Goal: Information Seeking & Learning: Learn about a topic

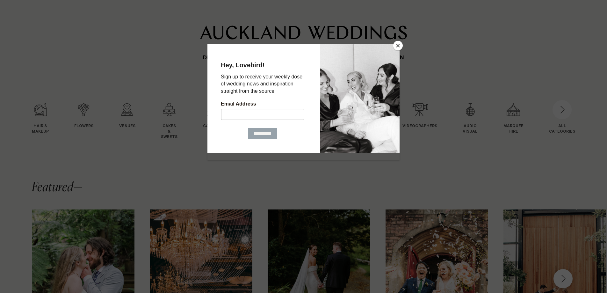
click at [398, 46] on button "Close" at bounding box center [398, 46] width 10 height 10
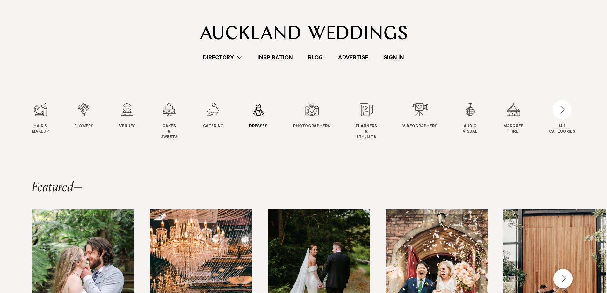
click at [260, 109] on div "6 / 12" at bounding box center [258, 109] width 18 height 13
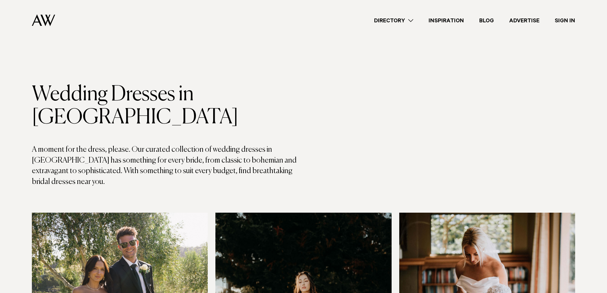
click at [412, 22] on link "Directory" at bounding box center [393, 20] width 54 height 9
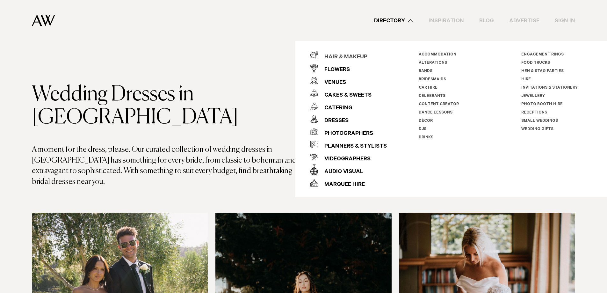
click at [356, 57] on div "Hair & Makeup" at bounding box center [342, 57] width 49 height 13
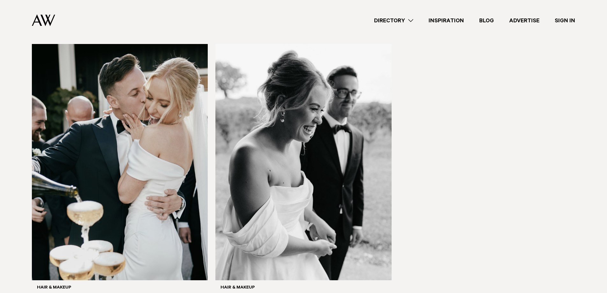
scroll to position [1879, 0]
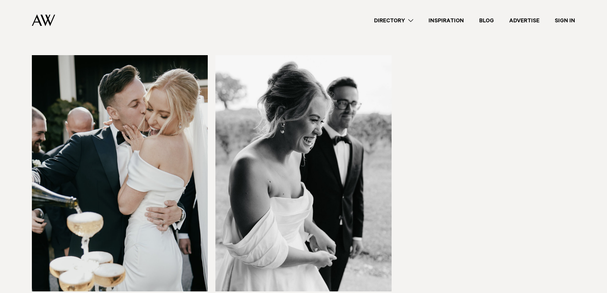
click at [410, 19] on link "Directory" at bounding box center [393, 20] width 54 height 9
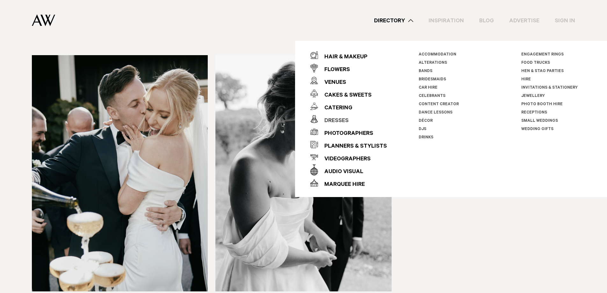
click at [335, 120] on div "Dresses" at bounding box center [333, 121] width 31 height 13
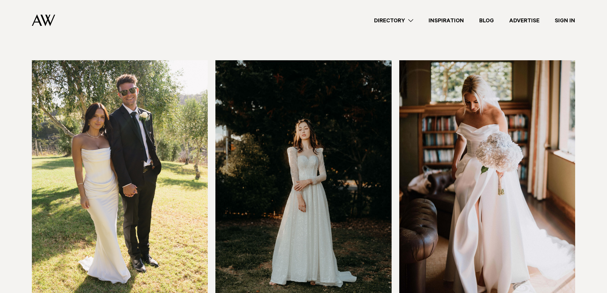
scroll to position [191, 0]
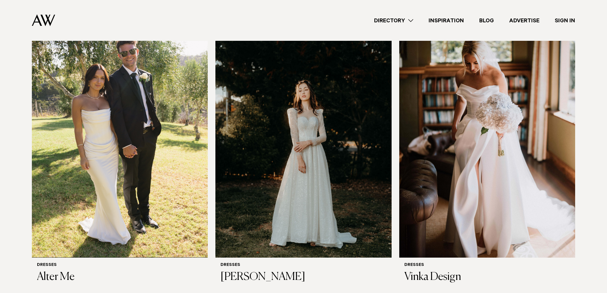
click at [411, 20] on link "Directory" at bounding box center [393, 20] width 54 height 9
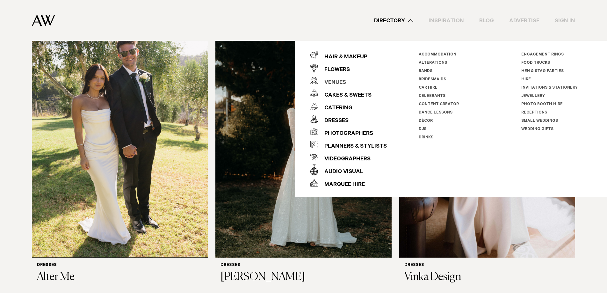
click at [339, 81] on div "Venues" at bounding box center [332, 82] width 28 height 13
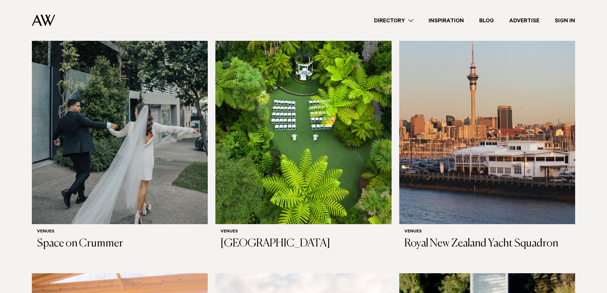
scroll to position [223, 0]
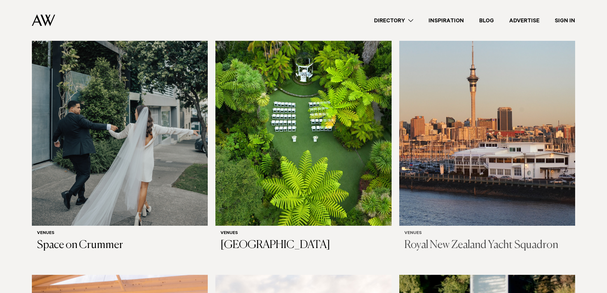
click at [499, 239] on h3 "Royal New Zealand Yacht Squadron" at bounding box center [487, 245] width 166 height 13
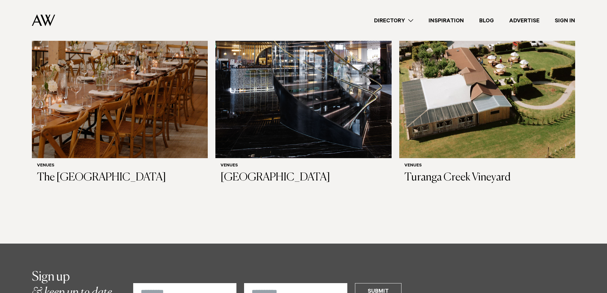
scroll to position [4331, 0]
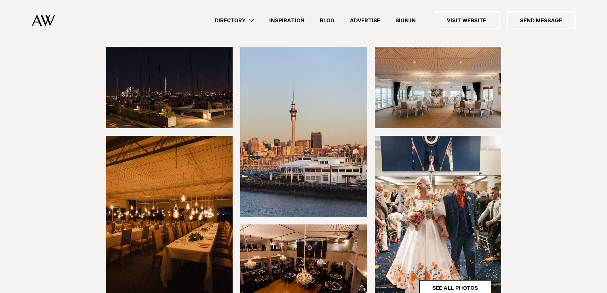
scroll to position [127, 0]
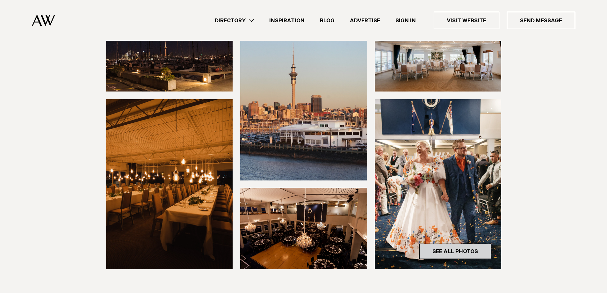
click at [460, 252] on link "See All Photos" at bounding box center [455, 250] width 72 height 15
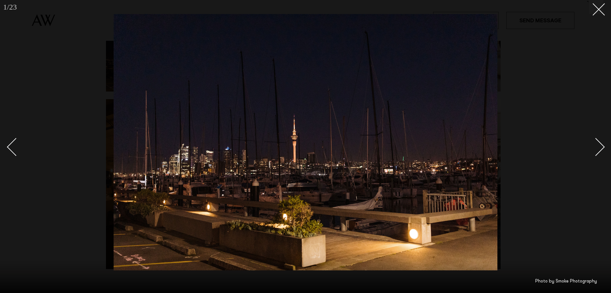
click at [602, 147] on div "Next slide" at bounding box center [596, 147] width 18 height 18
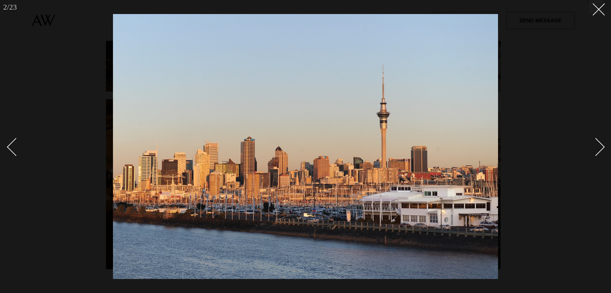
click at [602, 147] on div "Next slide" at bounding box center [596, 147] width 18 height 18
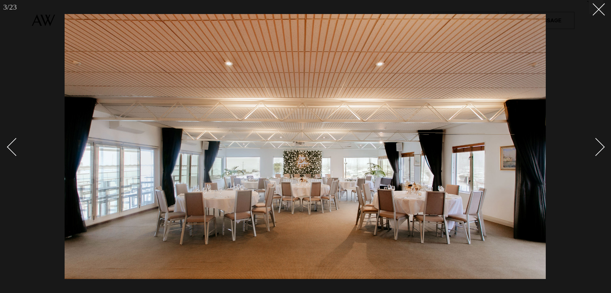
click at [602, 147] on div "Next slide" at bounding box center [596, 147] width 18 height 18
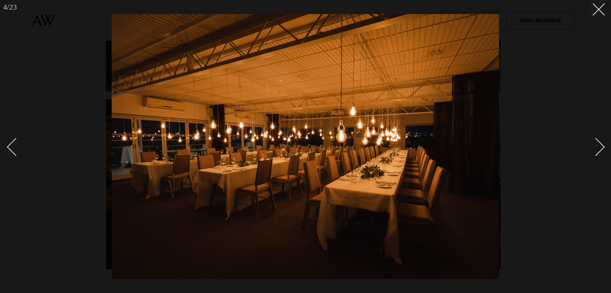
click at [602, 147] on div "Next slide" at bounding box center [596, 147] width 18 height 18
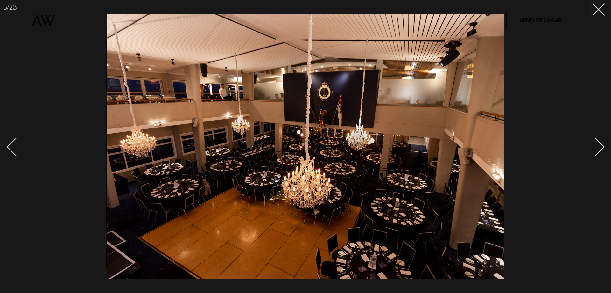
click at [602, 147] on div "Next slide" at bounding box center [596, 147] width 18 height 18
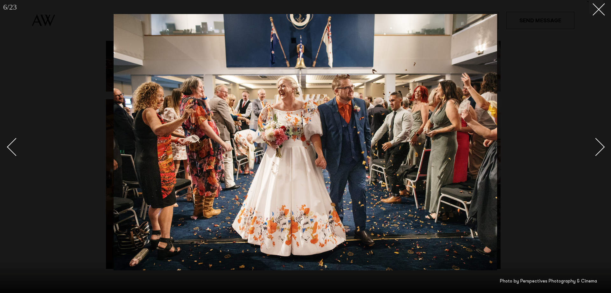
click at [602, 147] on div "Next slide" at bounding box center [596, 147] width 18 height 18
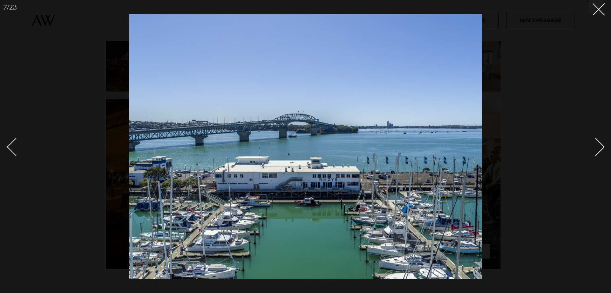
click at [602, 147] on div "Next slide" at bounding box center [596, 147] width 18 height 18
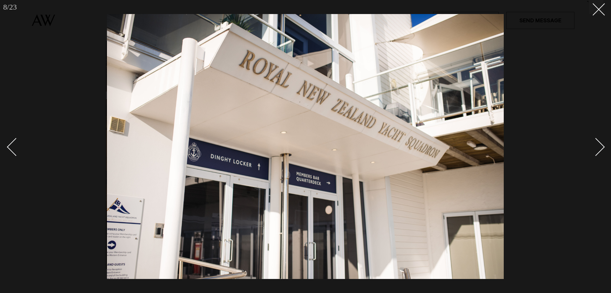
click at [602, 147] on div "Next slide" at bounding box center [596, 147] width 18 height 18
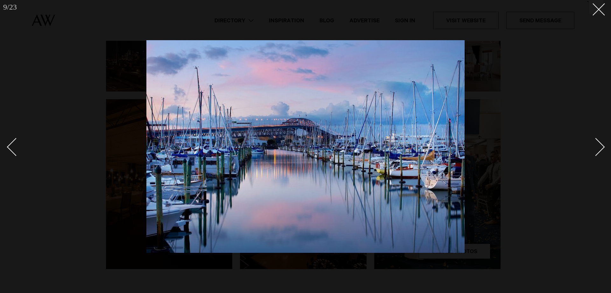
click at [602, 147] on div "Next slide" at bounding box center [596, 147] width 18 height 18
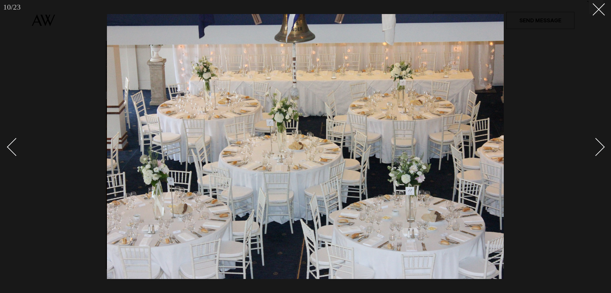
click at [602, 147] on div "Next slide" at bounding box center [596, 147] width 18 height 18
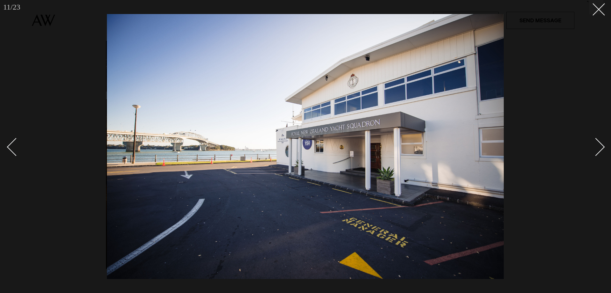
click at [602, 147] on div "Next slide" at bounding box center [596, 147] width 18 height 18
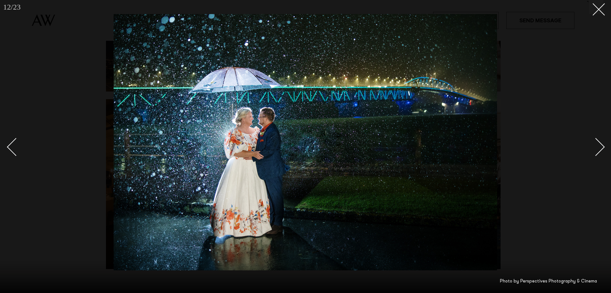
click at [602, 147] on div "Next slide" at bounding box center [596, 147] width 18 height 18
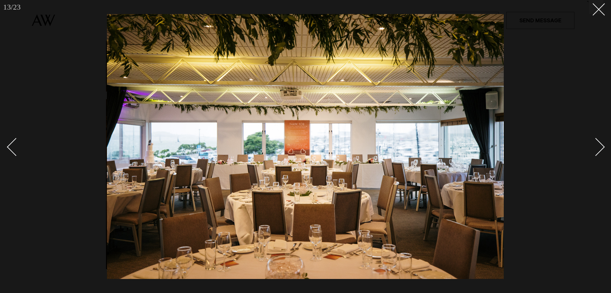
click at [602, 147] on div "Next slide" at bounding box center [596, 147] width 18 height 18
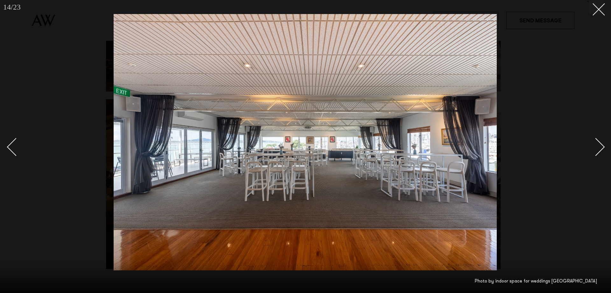
click at [602, 147] on div "Next slide" at bounding box center [596, 147] width 18 height 18
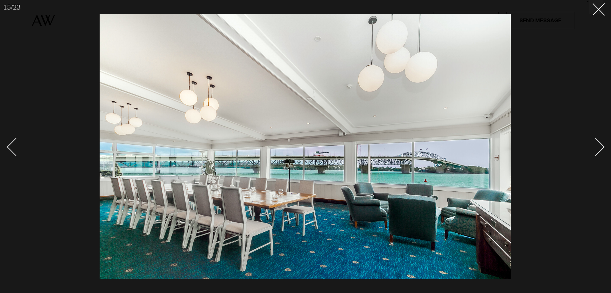
click at [602, 147] on div "Next slide" at bounding box center [596, 147] width 18 height 18
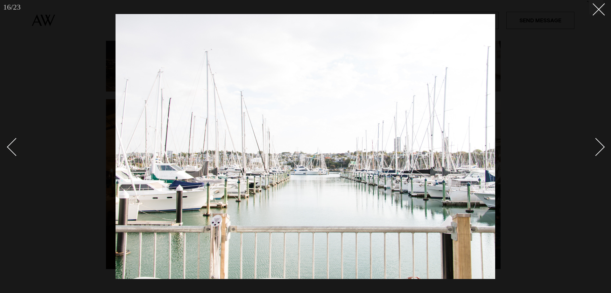
click at [602, 147] on div "Next slide" at bounding box center [596, 147] width 18 height 18
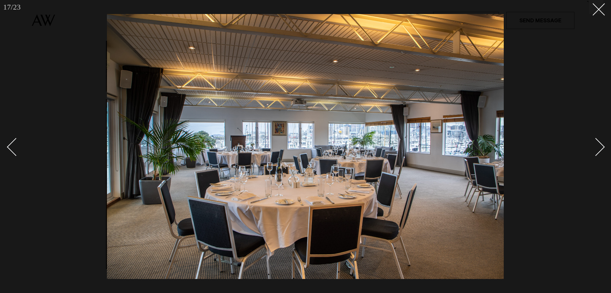
click at [602, 147] on div "Next slide" at bounding box center [596, 147] width 18 height 18
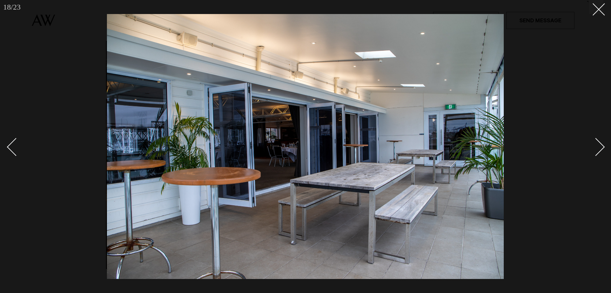
click at [602, 147] on div "Next slide" at bounding box center [596, 147] width 18 height 18
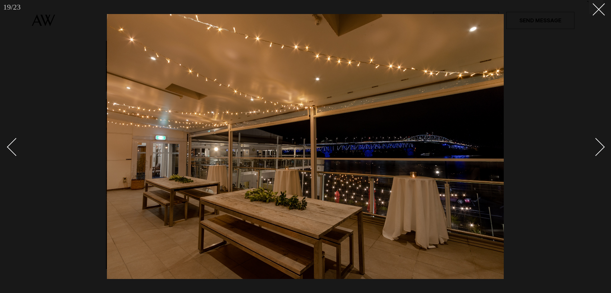
click at [602, 147] on div "Next slide" at bounding box center [596, 147] width 18 height 18
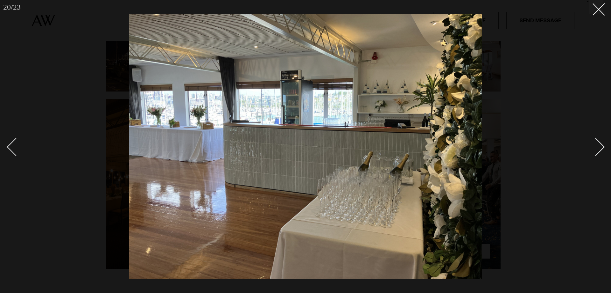
click at [602, 147] on div "Next slide" at bounding box center [596, 147] width 18 height 18
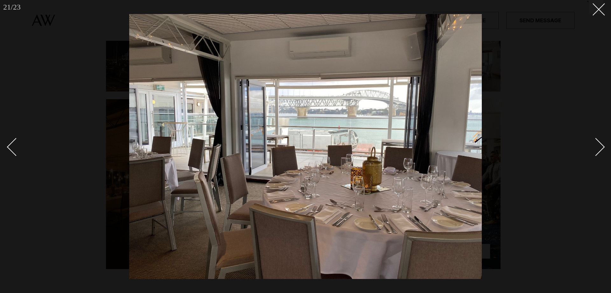
click at [602, 147] on div "Next slide" at bounding box center [596, 147] width 18 height 18
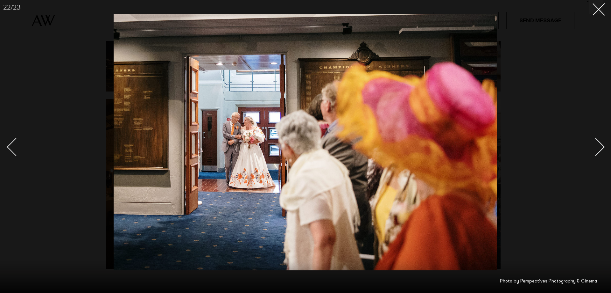
click at [602, 147] on div "Next slide" at bounding box center [596, 147] width 18 height 18
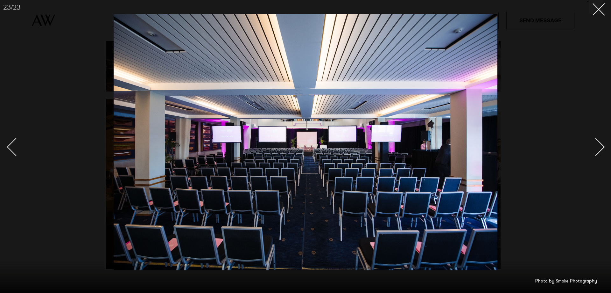
click at [602, 147] on div "Next slide" at bounding box center [596, 147] width 18 height 18
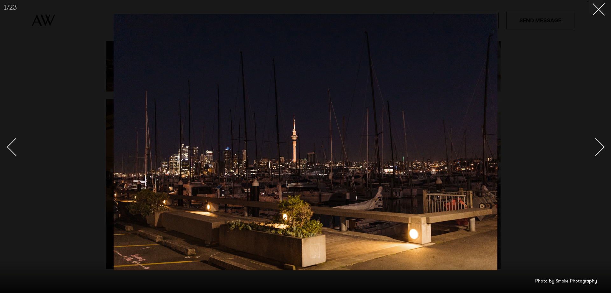
click at [602, 147] on div "Next slide" at bounding box center [596, 147] width 18 height 18
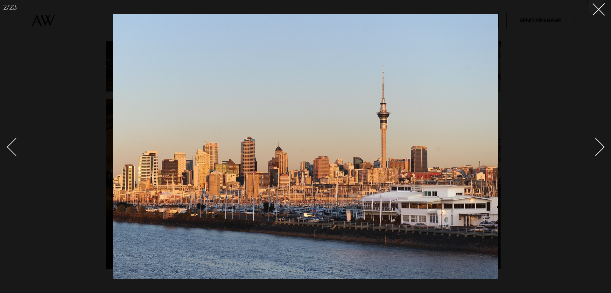
click at [602, 147] on div "Next slide" at bounding box center [596, 147] width 18 height 18
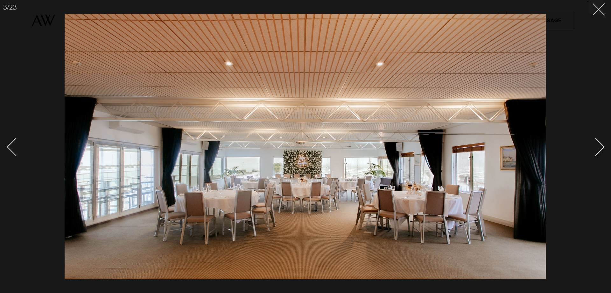
click at [601, 10] on button at bounding box center [597, 7] width 14 height 14
